Goal: Task Accomplishment & Management: Manage account settings

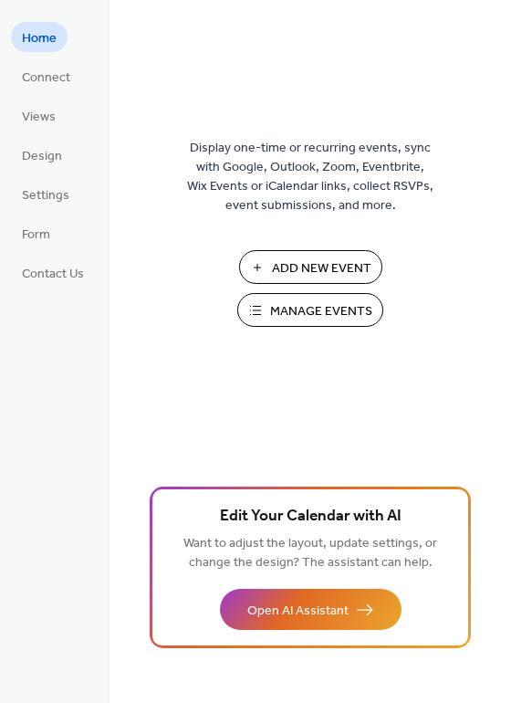
click at [271, 309] on span "Manage Events" at bounding box center [321, 311] width 102 height 19
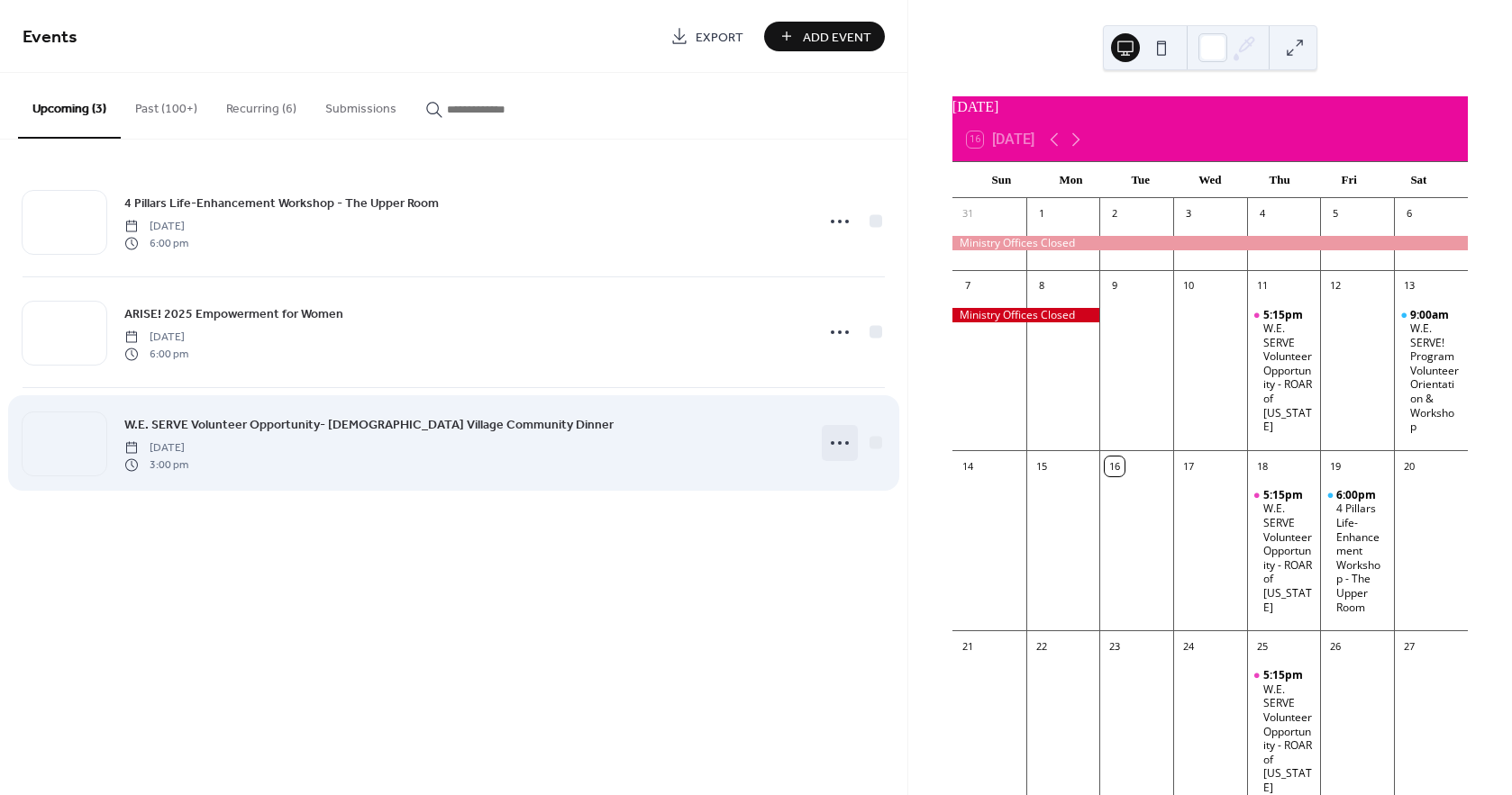
click at [838, 439] on icon at bounding box center [839, 442] width 29 height 29
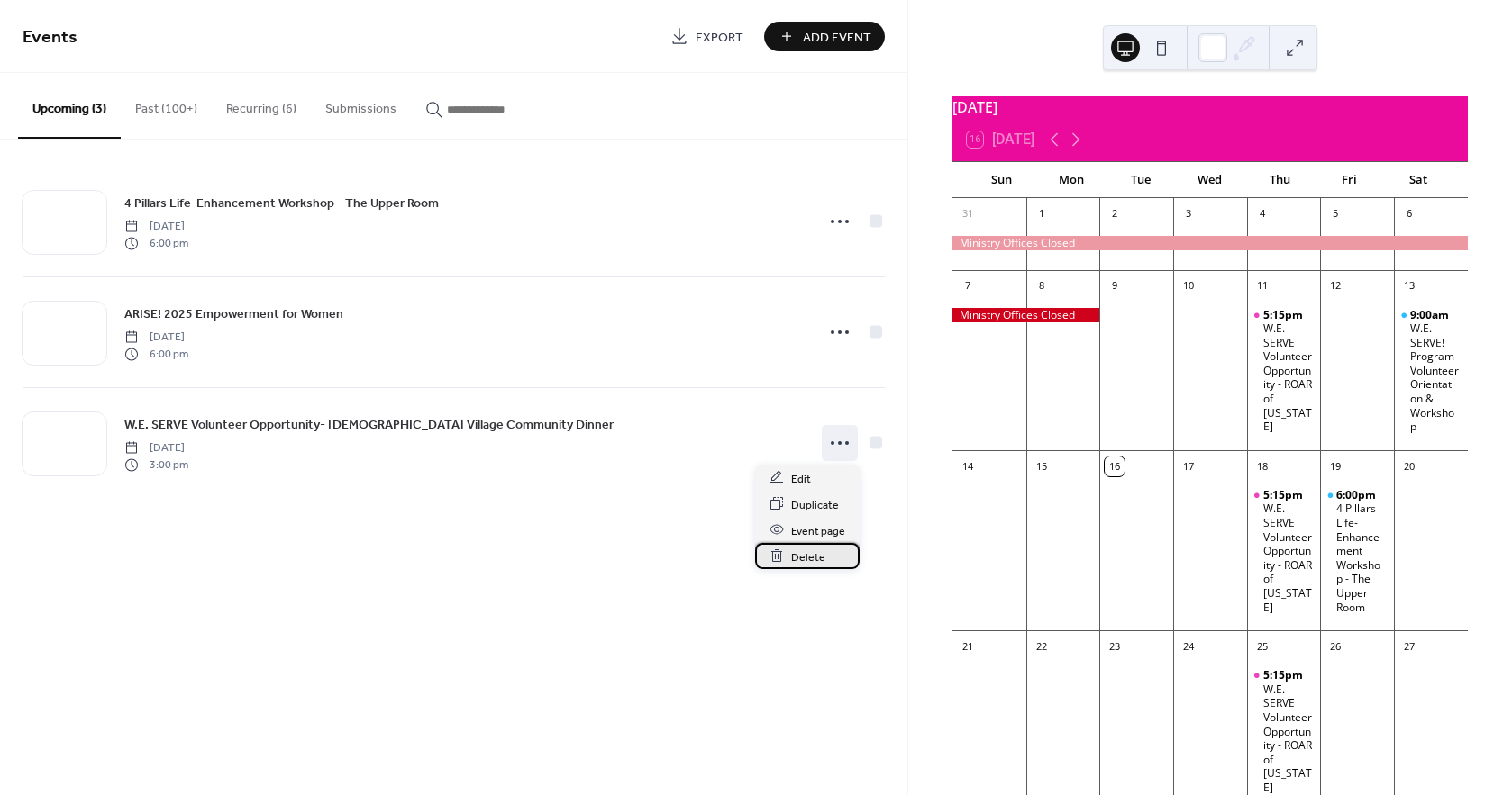
click at [797, 560] on span "Delete" at bounding box center [807, 556] width 35 height 19
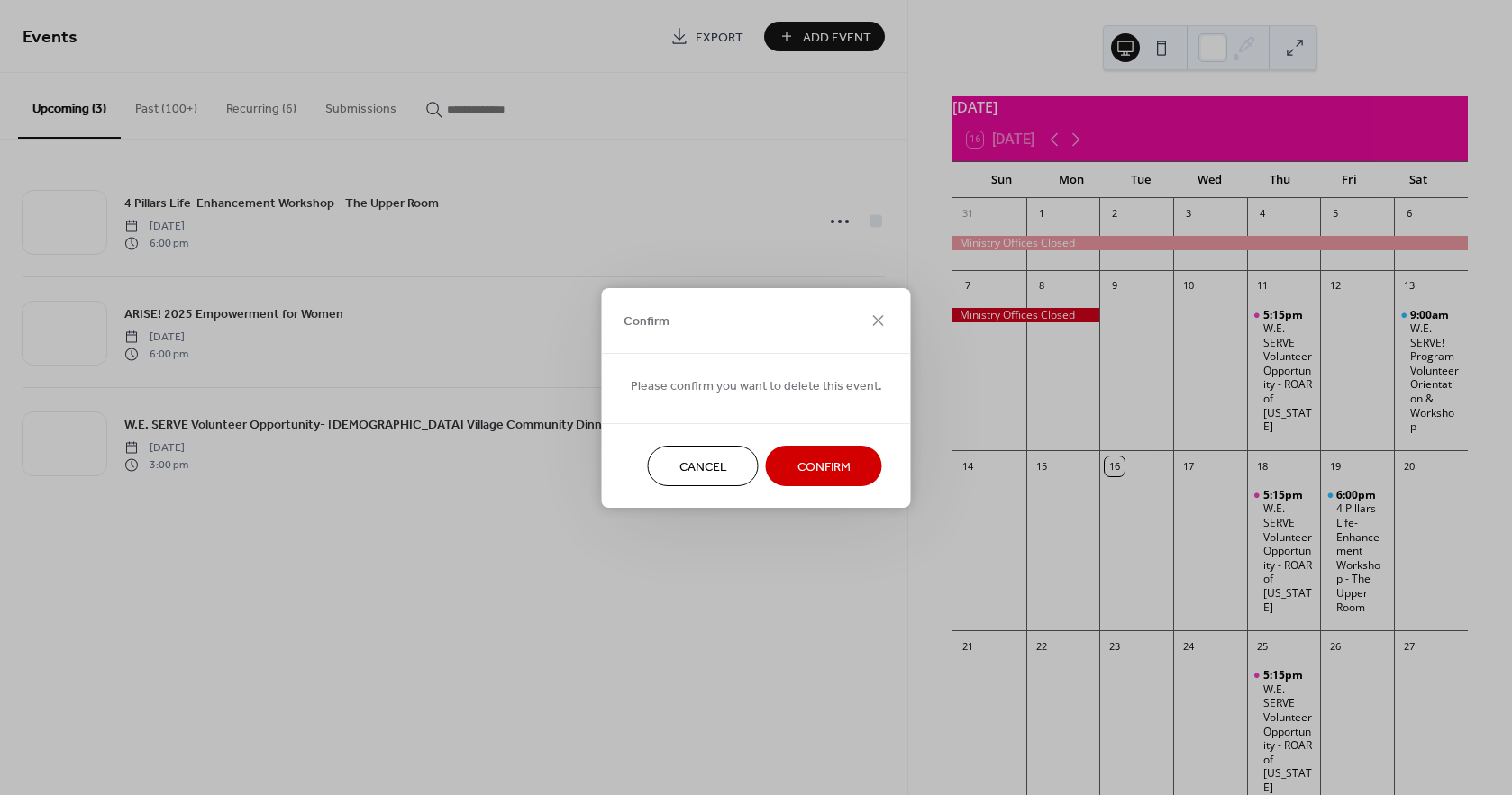
click at [801, 463] on span "Confirm" at bounding box center [824, 467] width 53 height 19
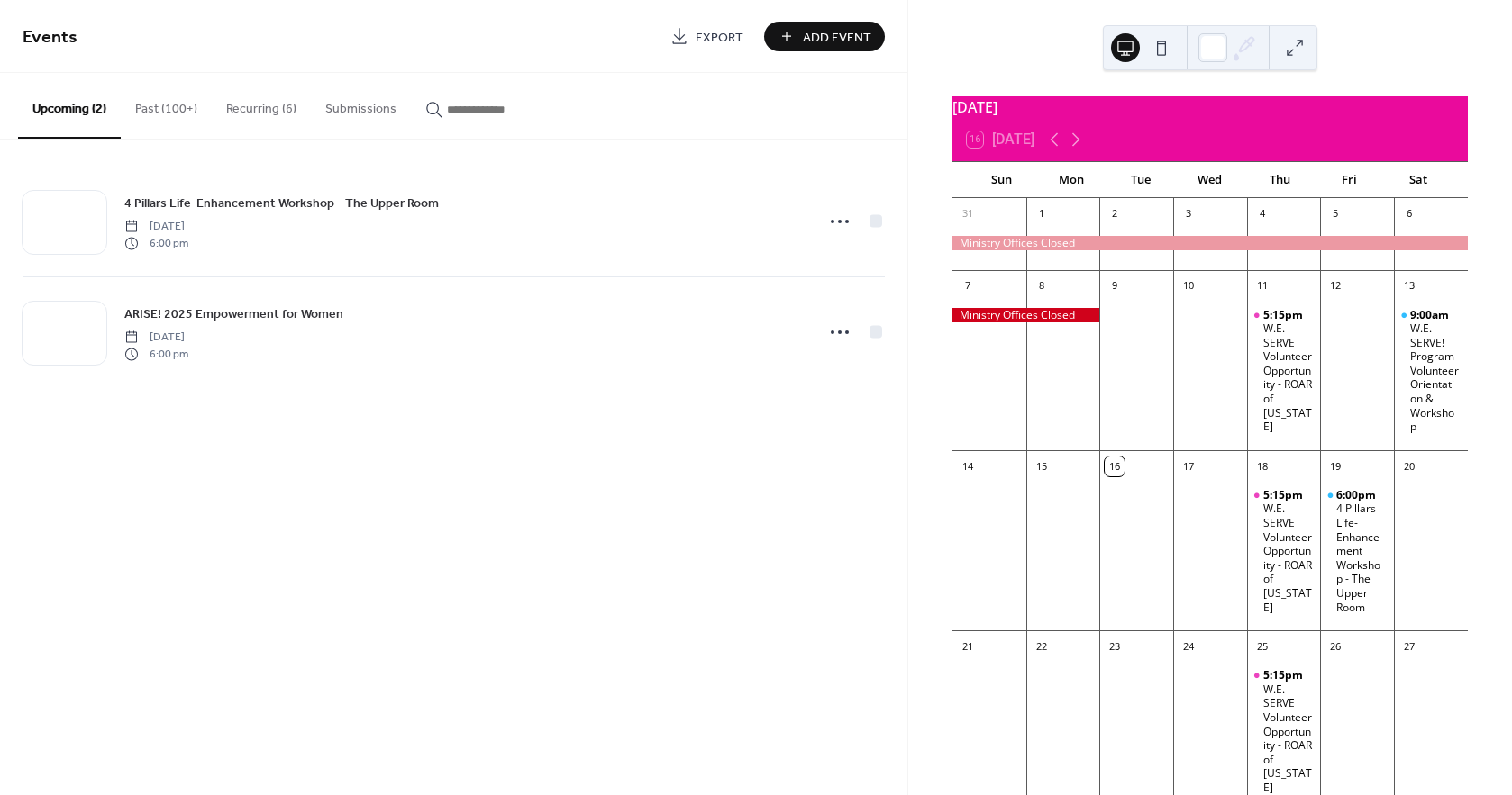
click at [255, 107] on button "Recurring (6)" at bounding box center [262, 105] width 99 height 64
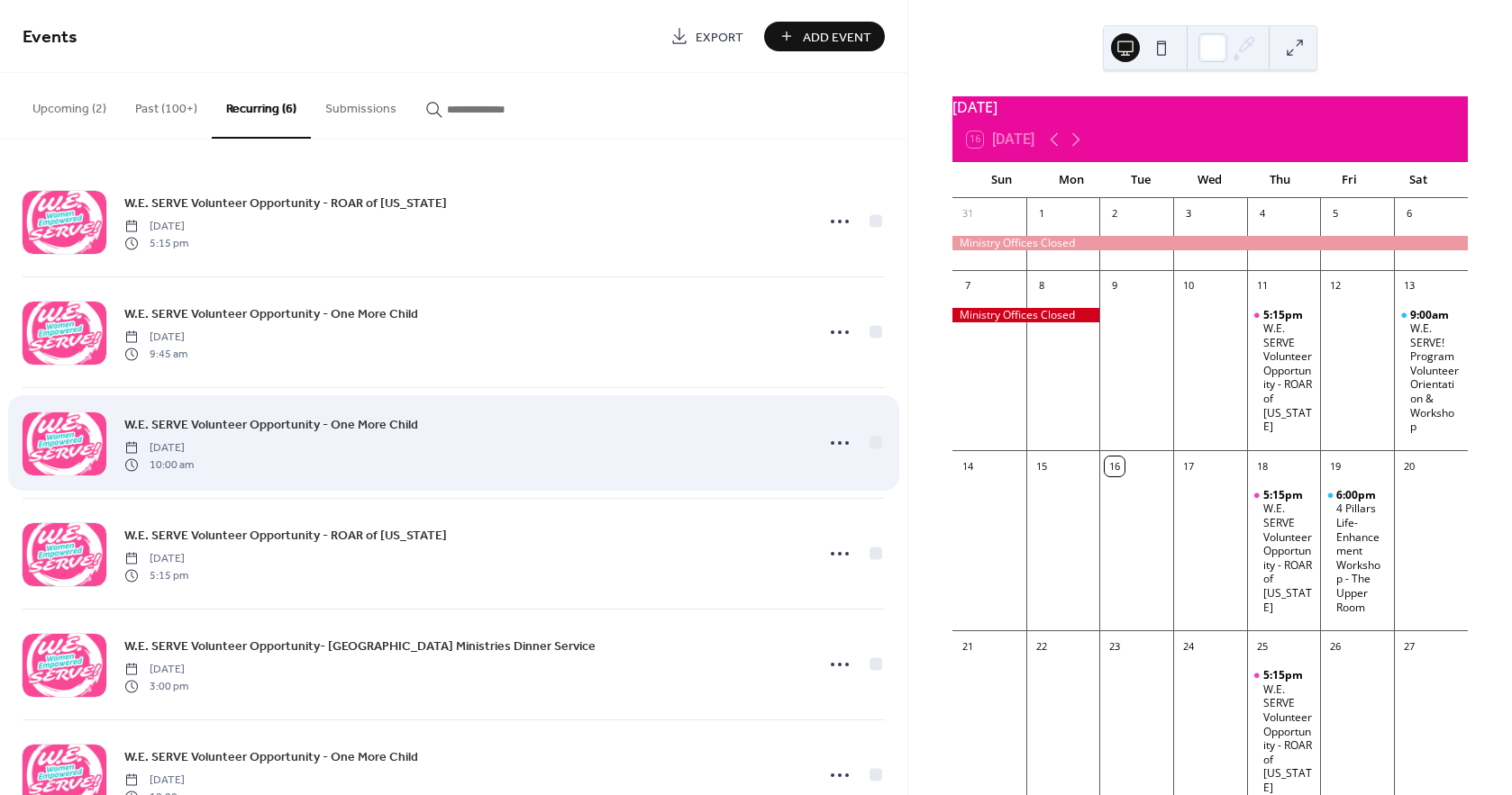
scroll to position [61, 0]
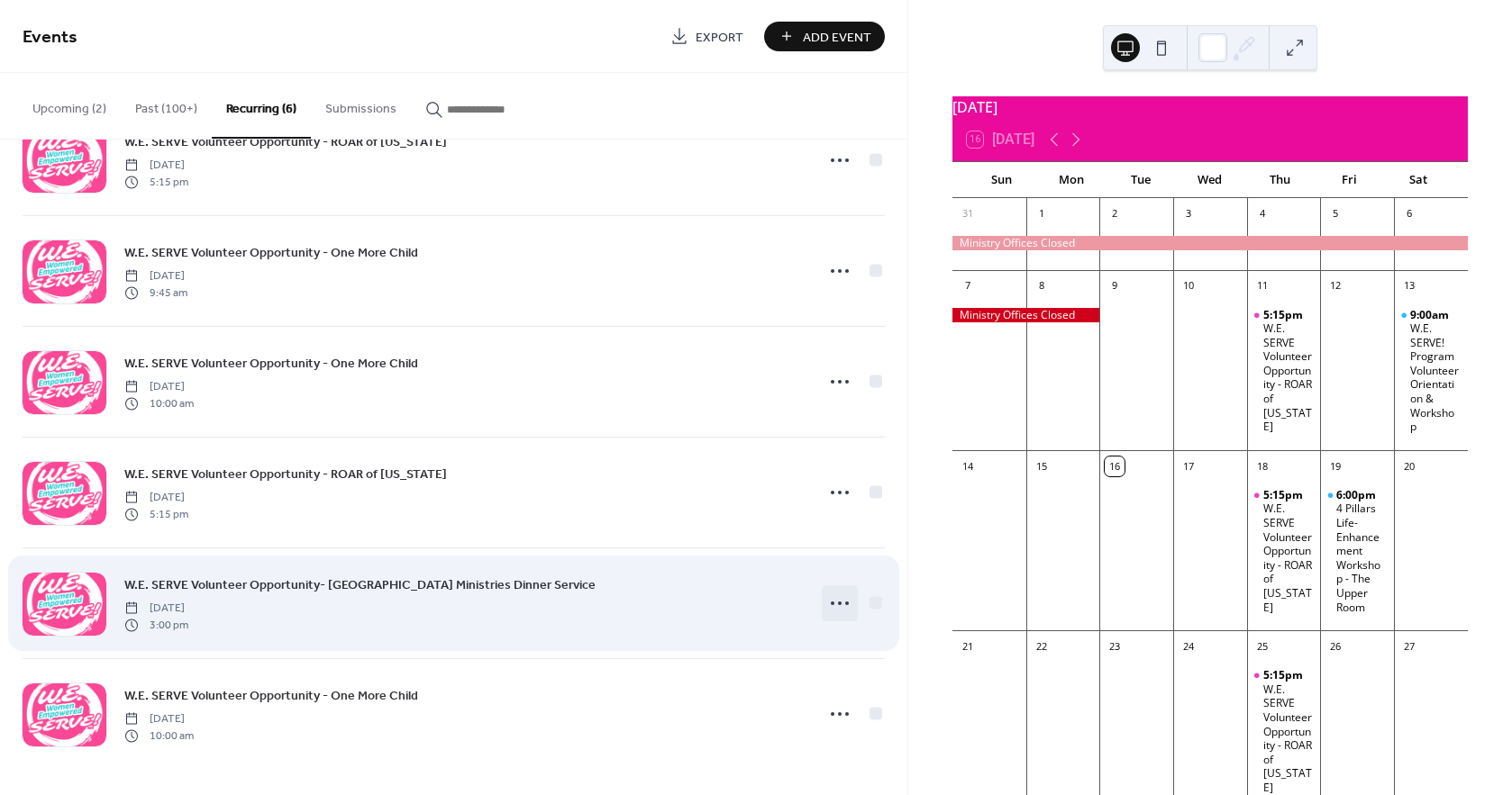
click at [837, 603] on icon at bounding box center [839, 603] width 29 height 29
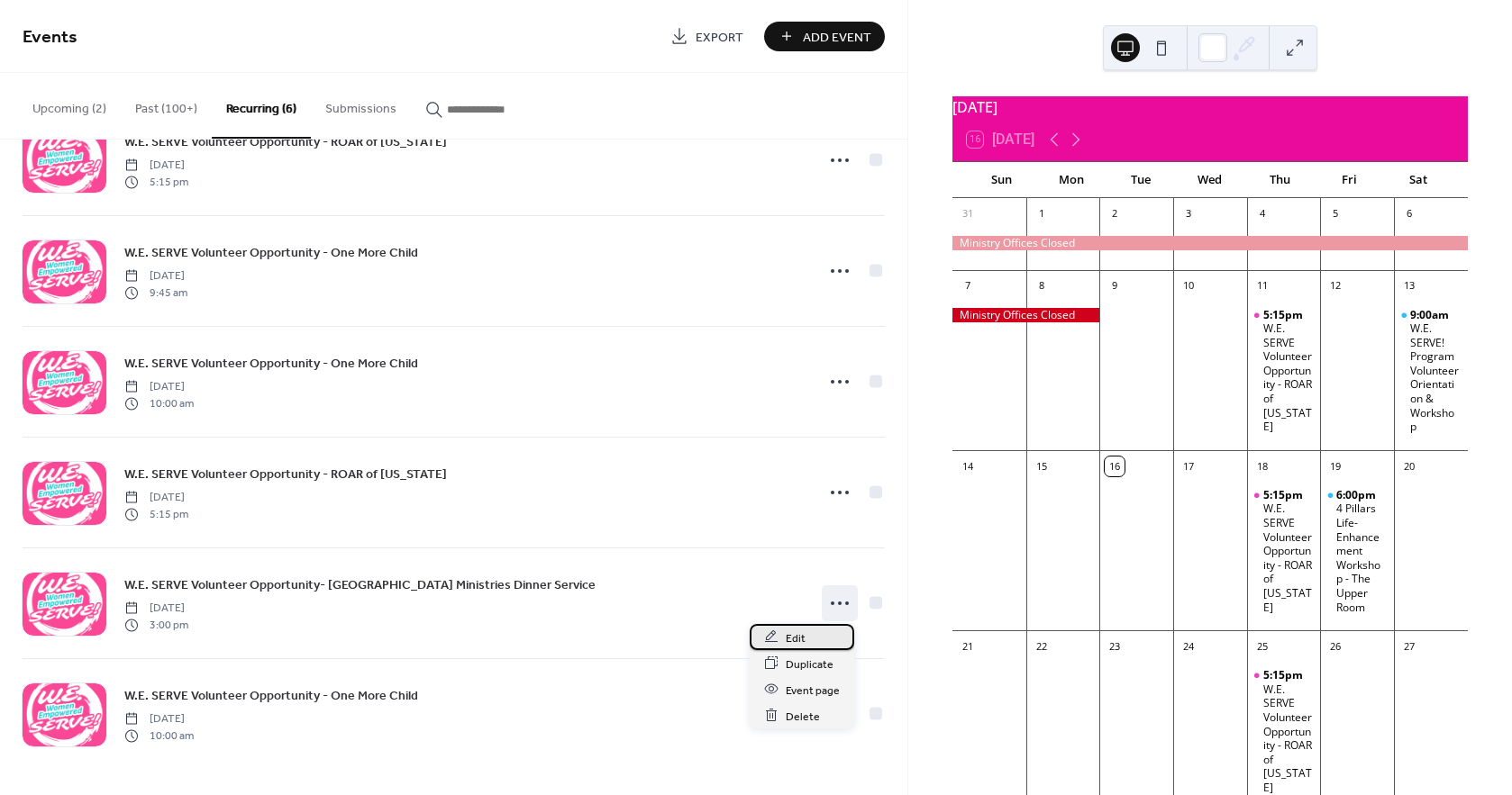
click at [793, 641] on span "Edit" at bounding box center [795, 637] width 20 height 19
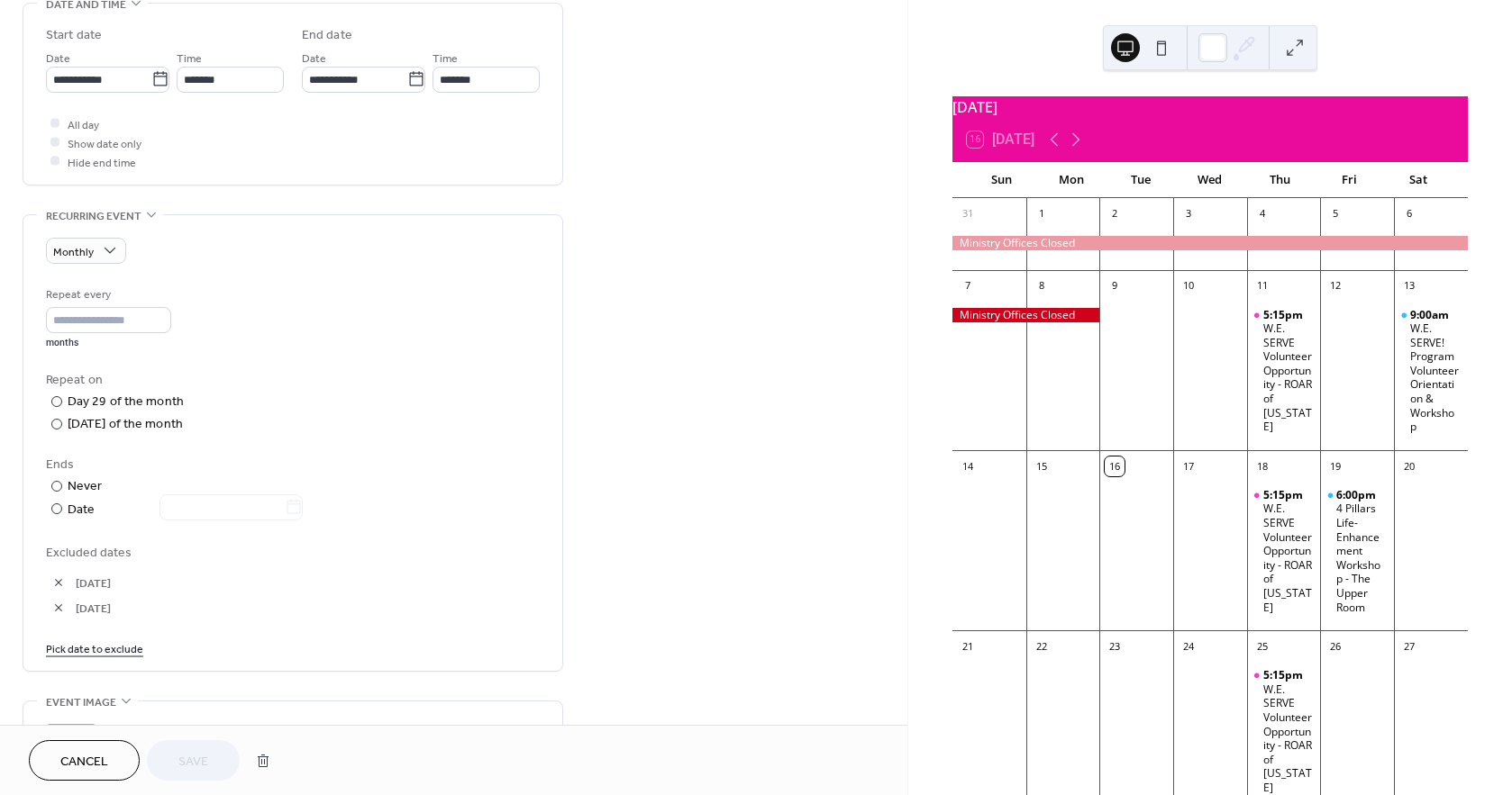
scroll to position [600, 0]
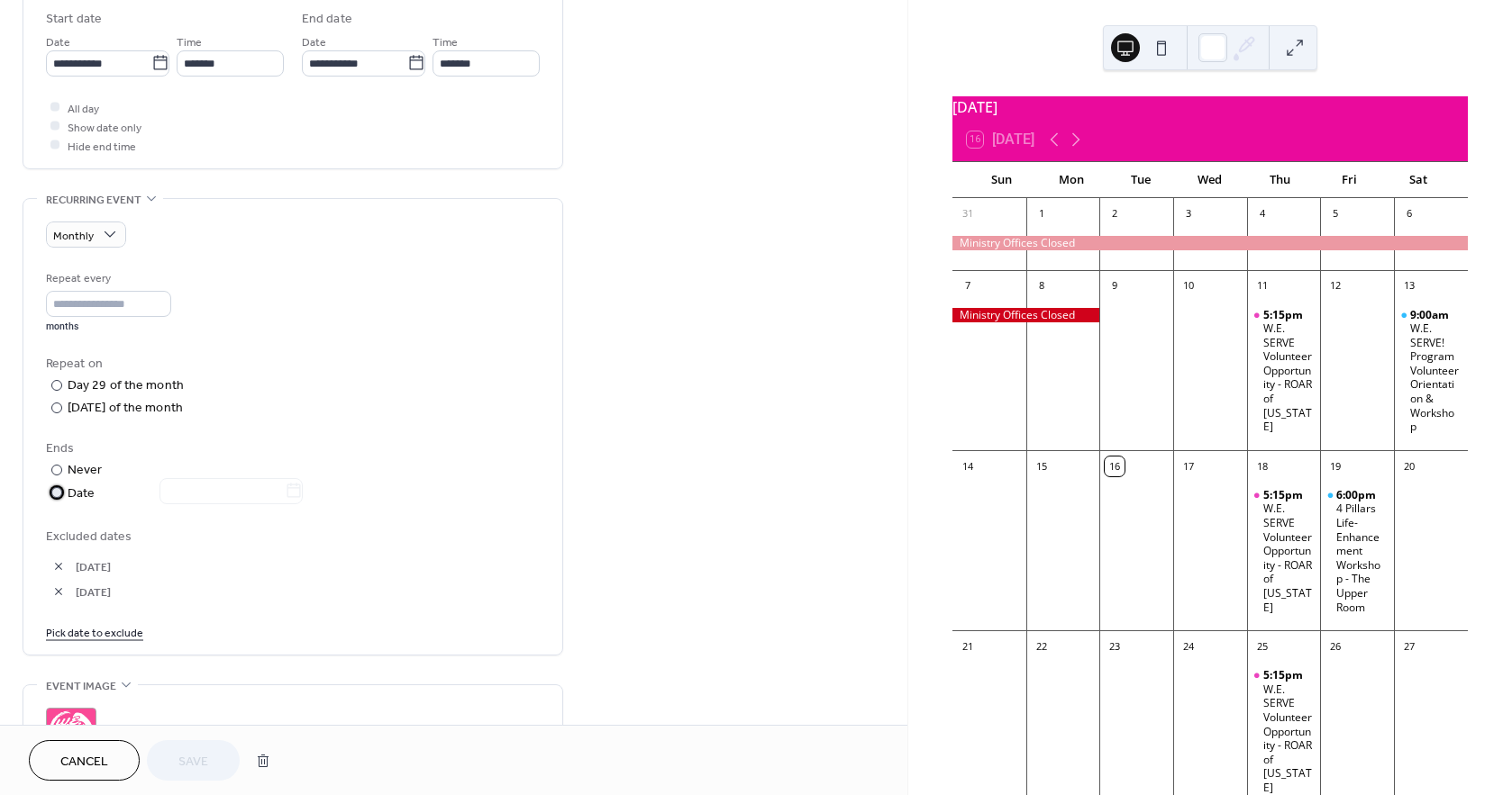
click at [57, 489] on div at bounding box center [56, 492] width 11 height 11
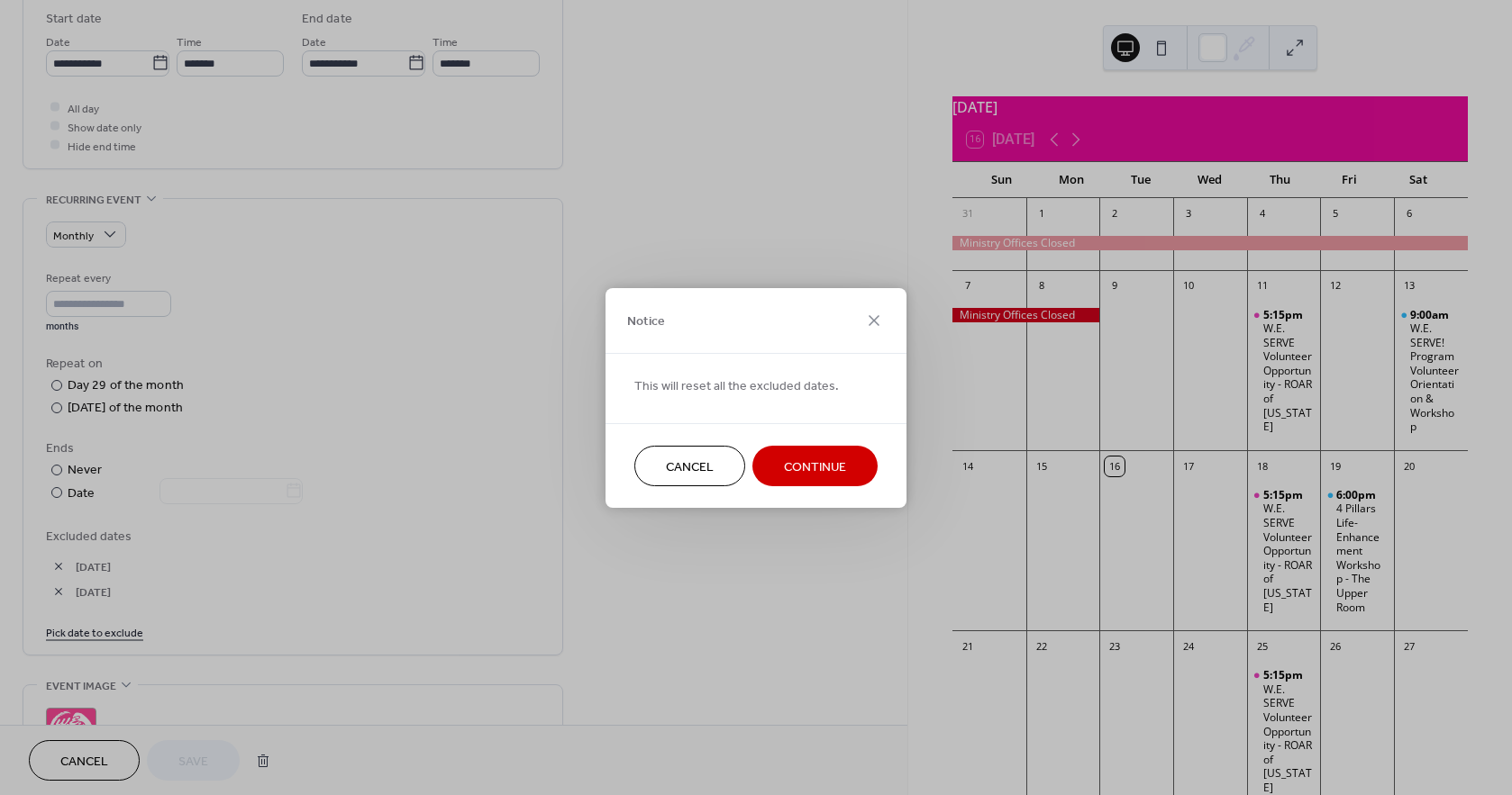
click at [820, 470] on span "Continue" at bounding box center [814, 467] width 62 height 19
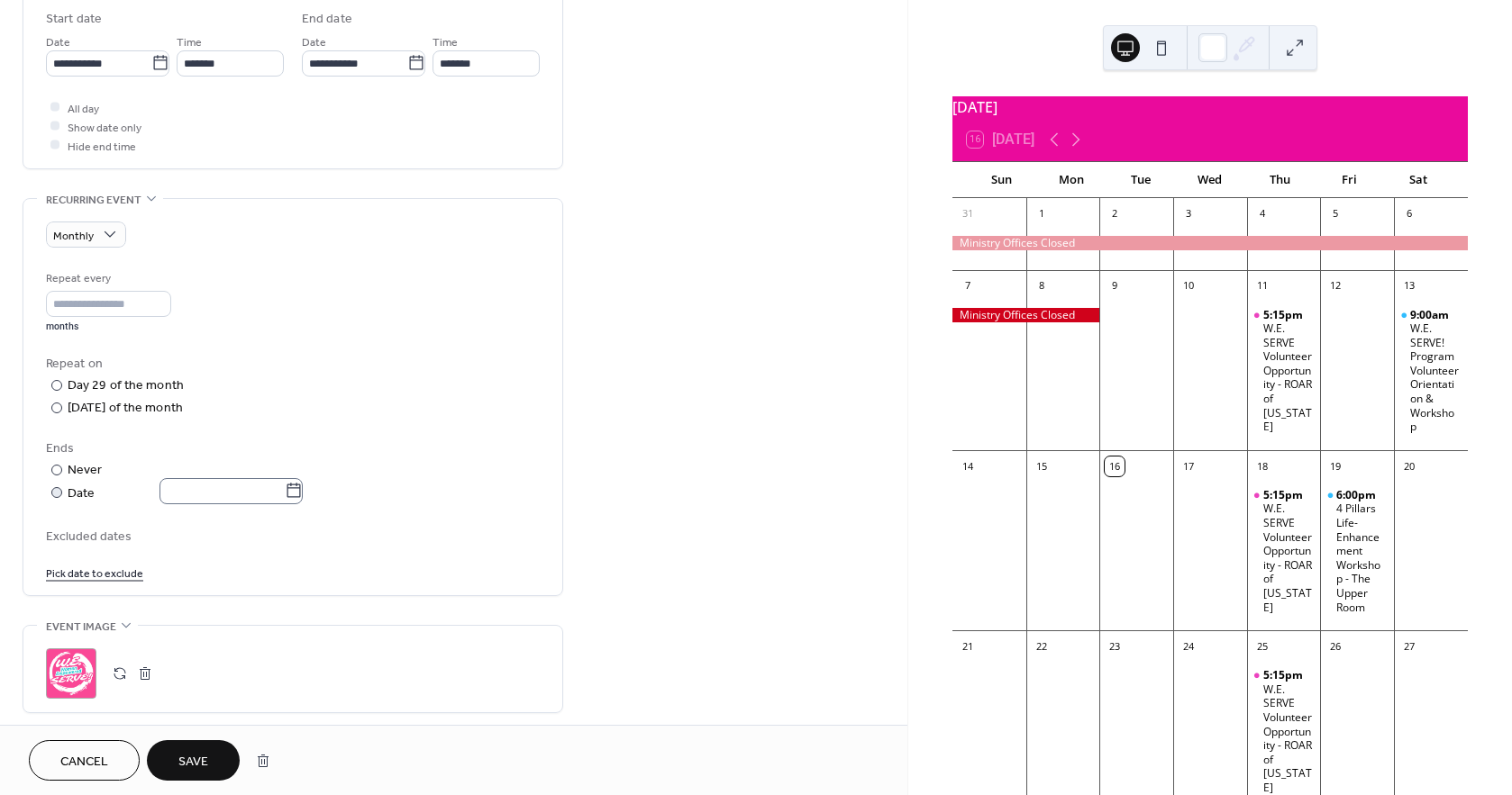
click at [301, 494] on icon at bounding box center [293, 490] width 18 height 18
click at [284, 494] on input "text" at bounding box center [222, 491] width 125 height 26
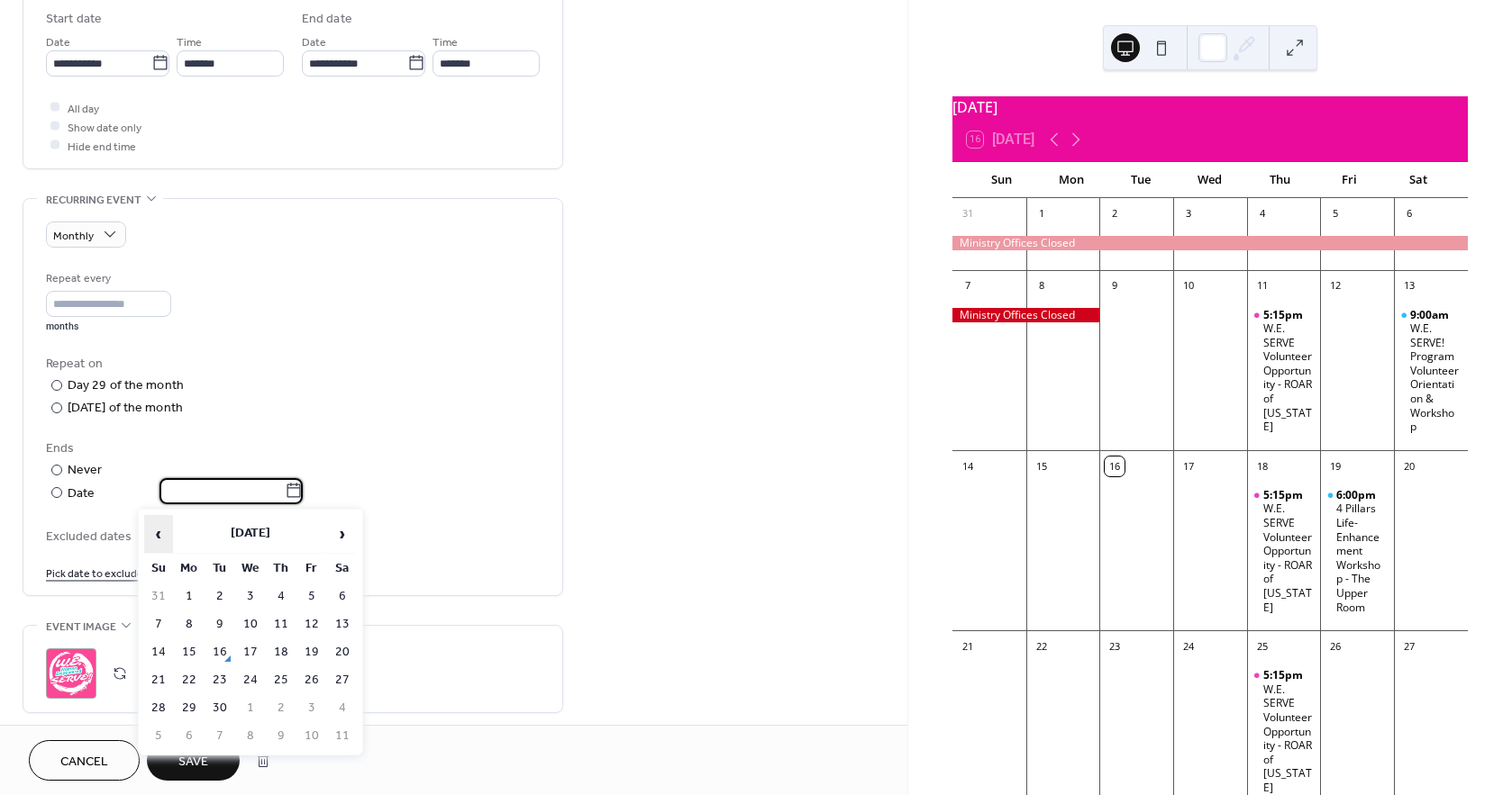
click at [157, 525] on span "‹" at bounding box center [158, 534] width 27 height 36
click at [157, 526] on span "‹" at bounding box center [158, 534] width 27 height 36
click at [219, 698] on td "29" at bounding box center [219, 708] width 29 height 26
type input "**********"
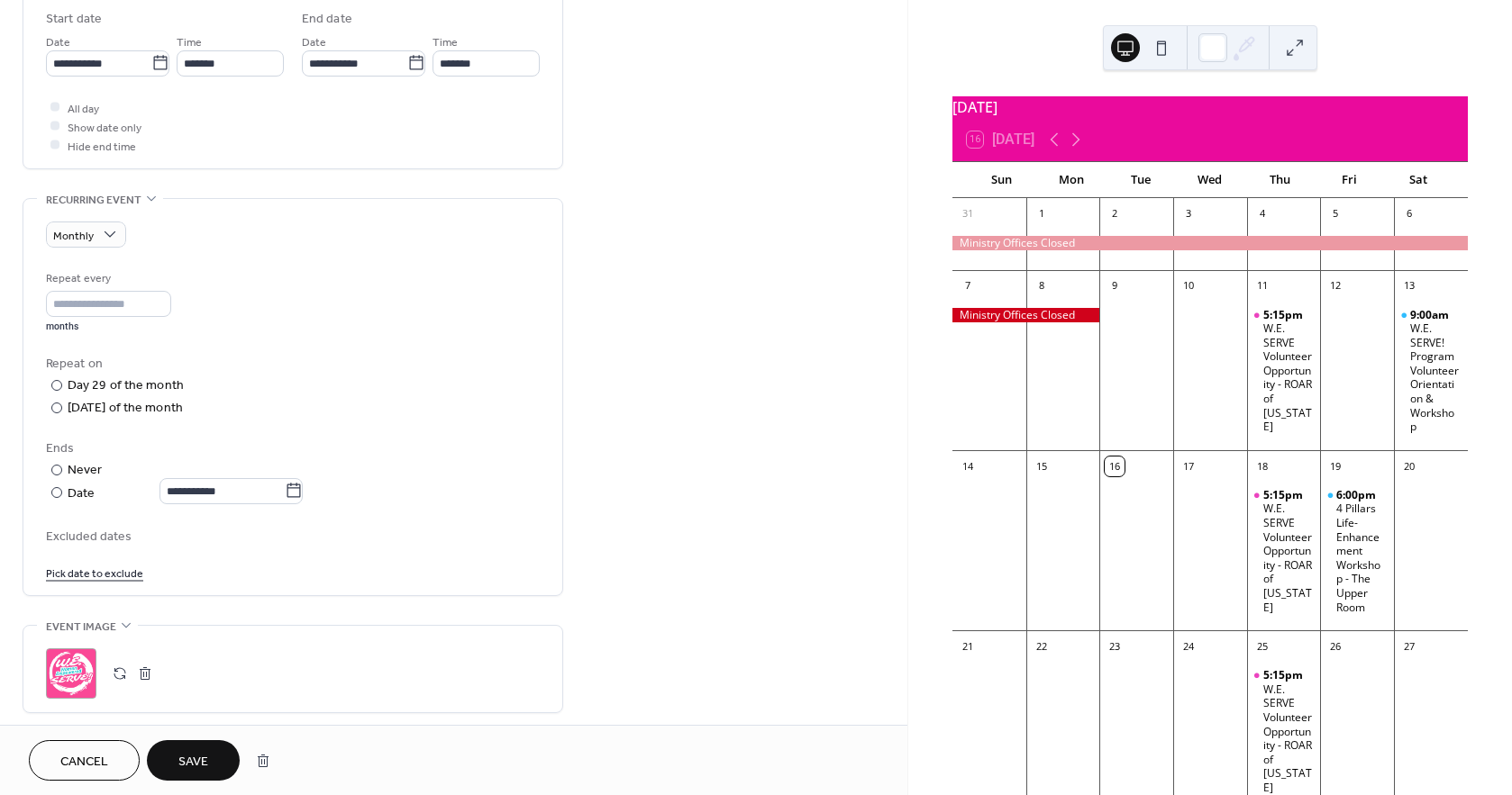
click at [188, 768] on span "Save" at bounding box center [193, 761] width 30 height 19
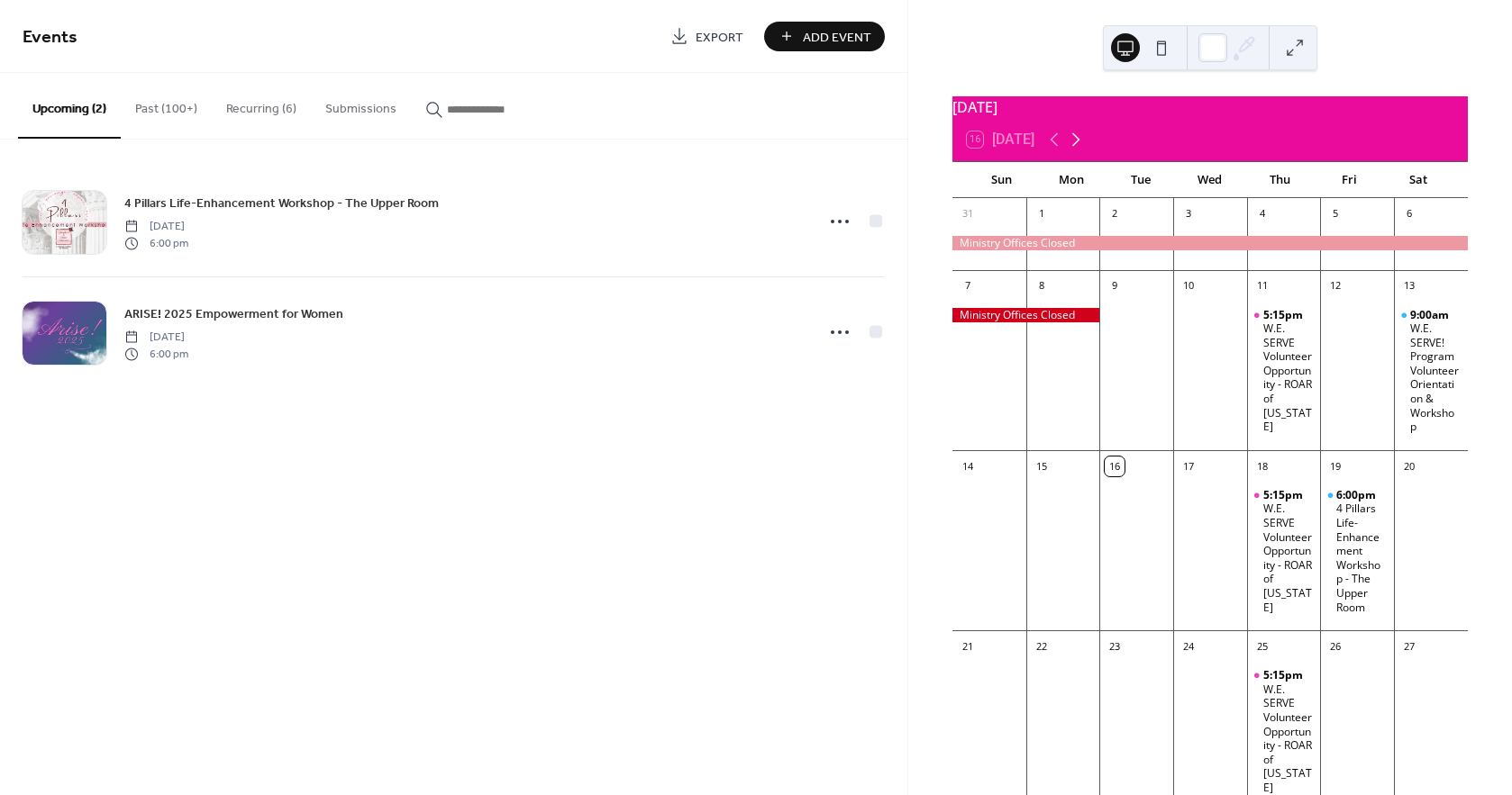
click at [1076, 150] on icon at bounding box center [1076, 140] width 22 height 22
